Goal: Check status

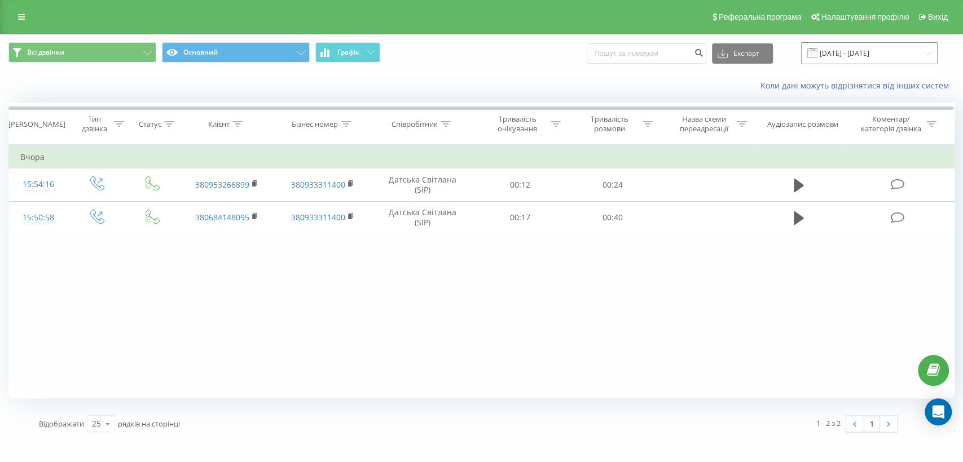
click at [837, 55] on input "[DATE] - [DATE]" at bounding box center [869, 53] width 136 height 22
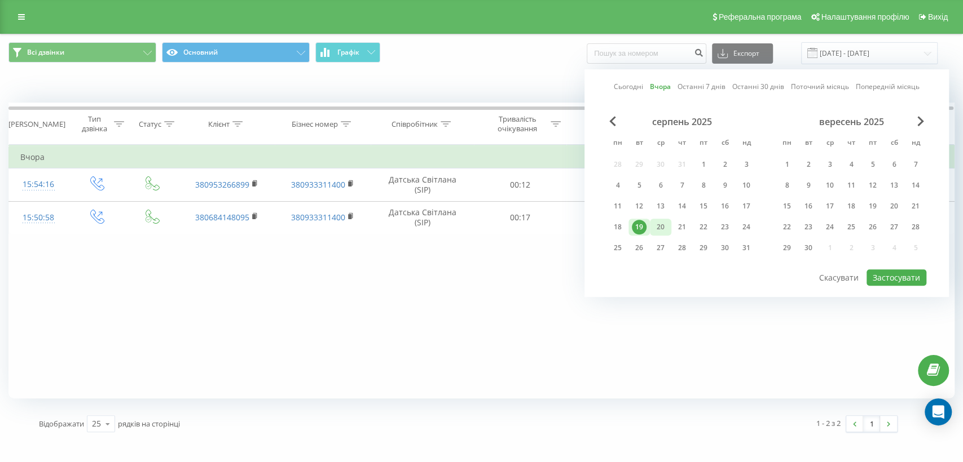
click at [661, 223] on div "20" at bounding box center [660, 227] width 15 height 15
click at [882, 272] on button "Застосувати" at bounding box center [896, 278] width 60 height 16
type input "20.08.2025 - 20.08.2025"
